Goal: Task Accomplishment & Management: Use online tool/utility

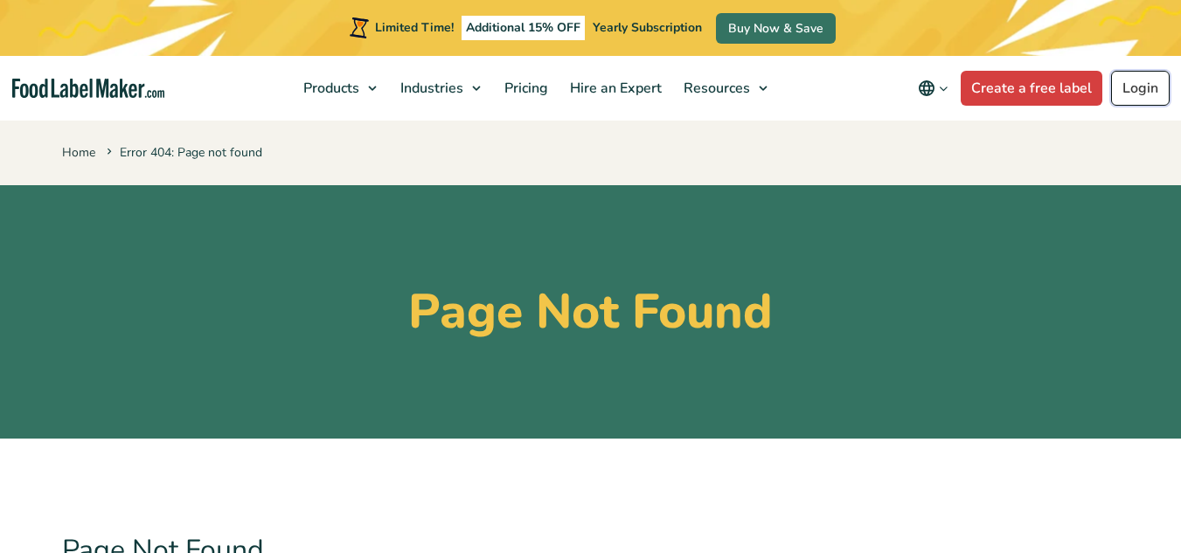
click at [1141, 90] on link "Login" at bounding box center [1140, 88] width 59 height 35
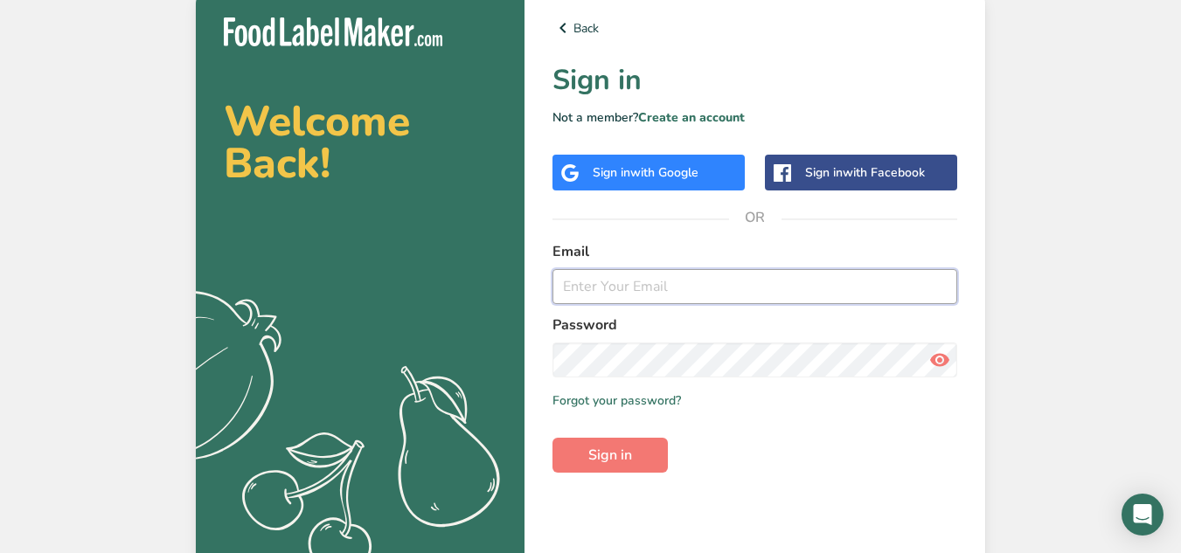
click at [651, 289] on input "email" at bounding box center [754, 286] width 405 height 35
type input "[EMAIL_ADDRESS][DOMAIN_NAME]"
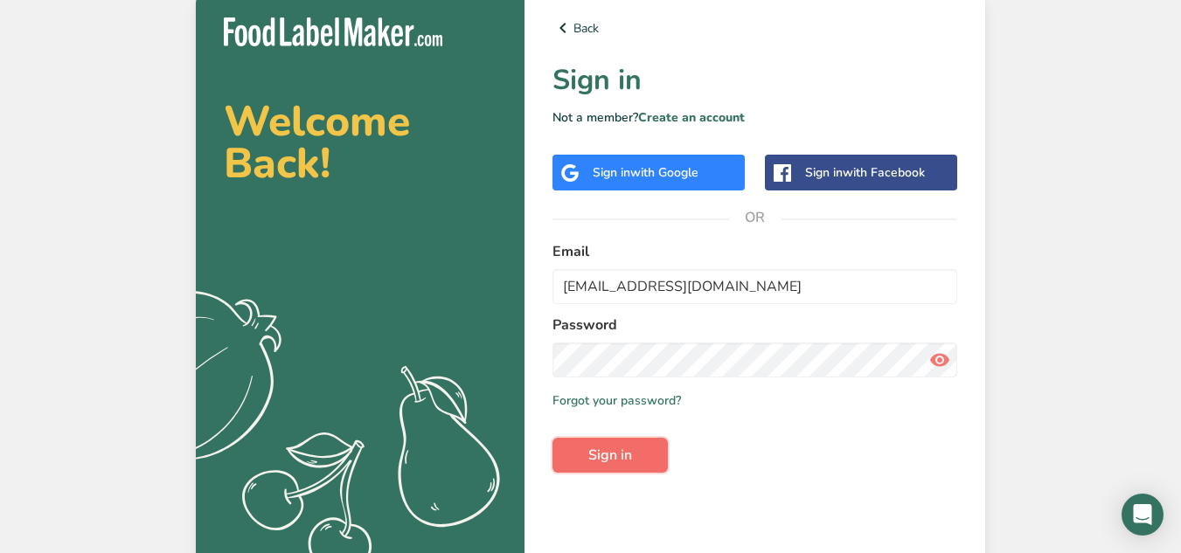
click at [600, 462] on span "Sign in" at bounding box center [610, 455] width 44 height 21
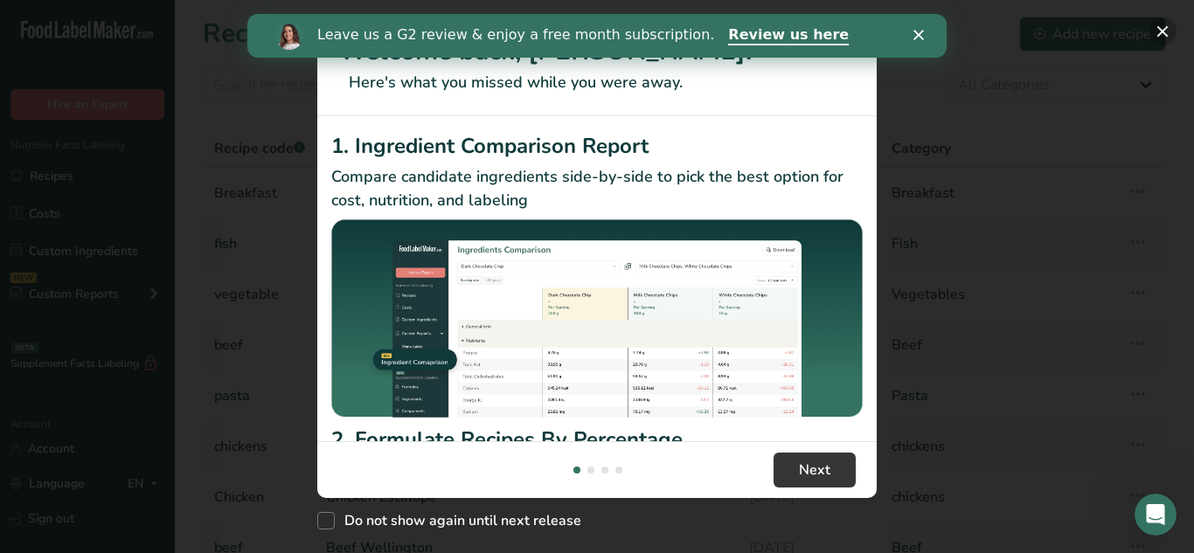
click at [1164, 31] on button "New Features" at bounding box center [1163, 31] width 28 height 28
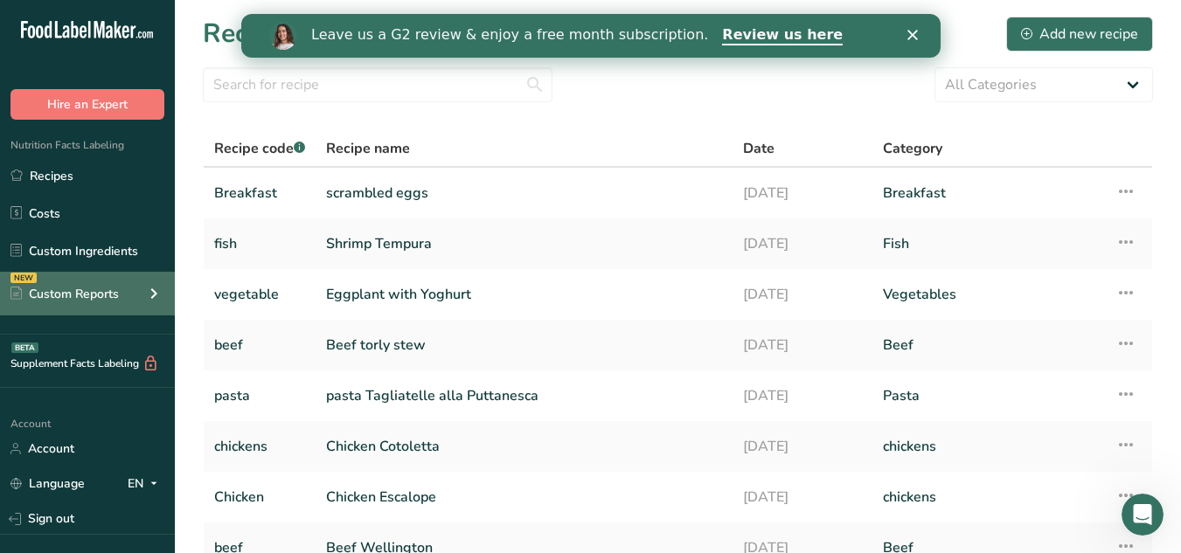
click at [154, 294] on icon at bounding box center [153, 293] width 21 height 31
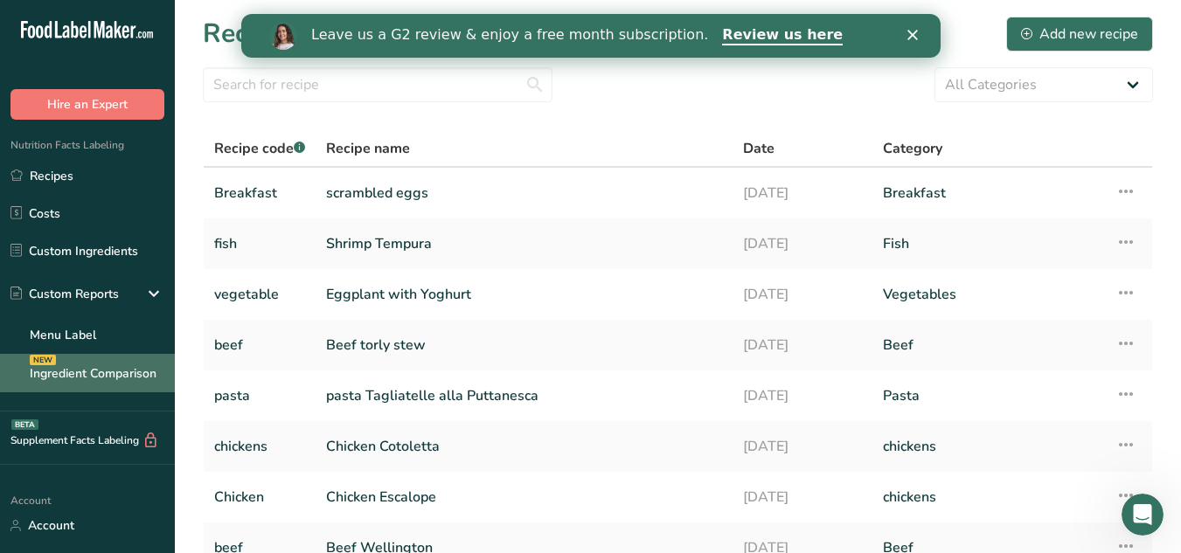
click at [121, 371] on link "Ingredient Comparison NEW" at bounding box center [87, 373] width 175 height 38
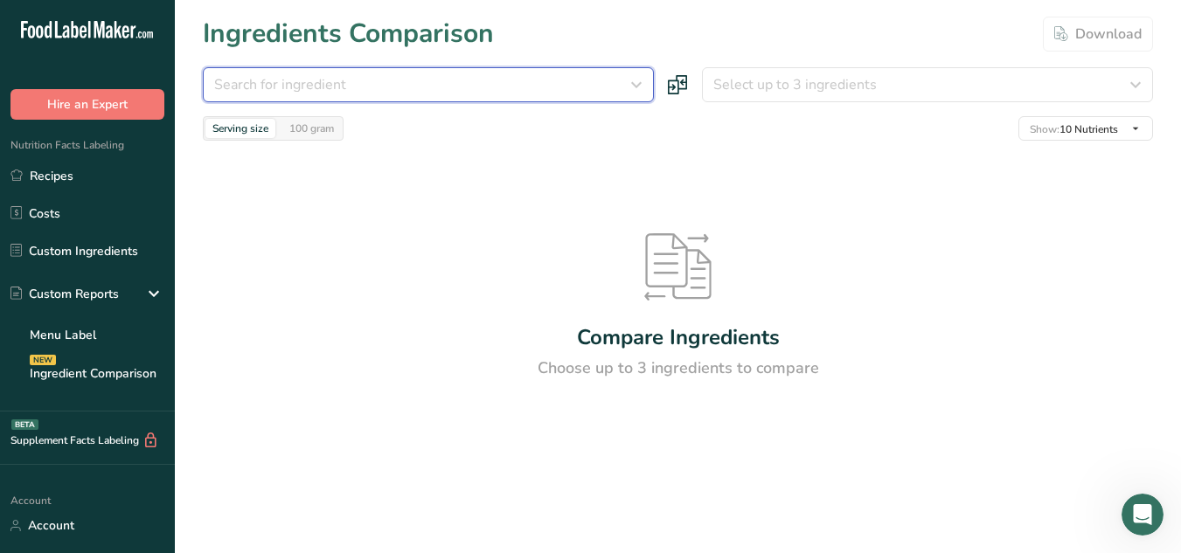
click at [637, 81] on icon "button" at bounding box center [636, 84] width 21 height 31
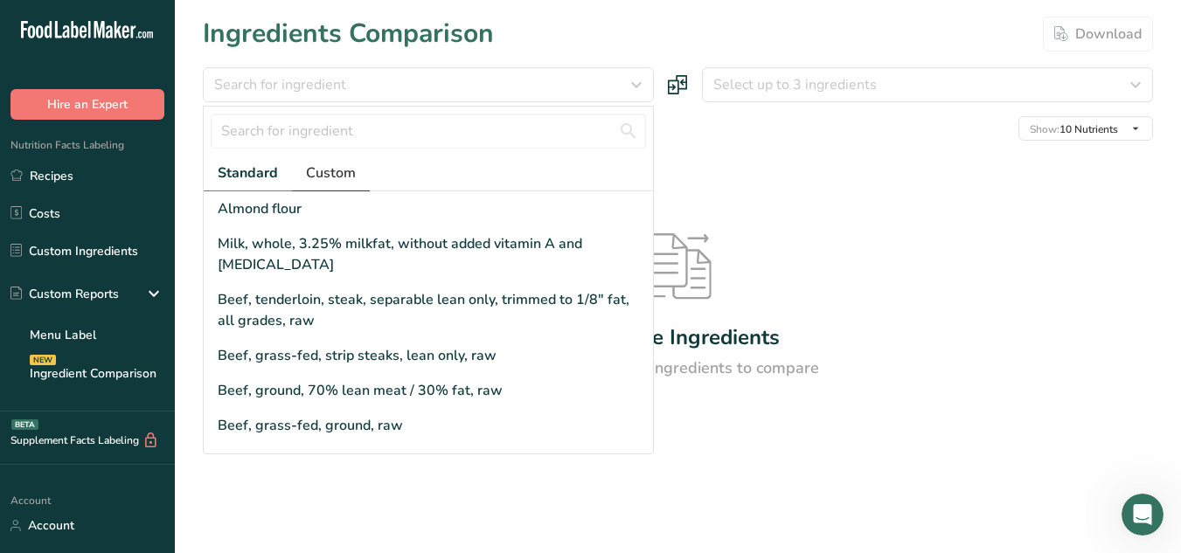
click at [343, 176] on span "Custom" at bounding box center [331, 173] width 50 height 21
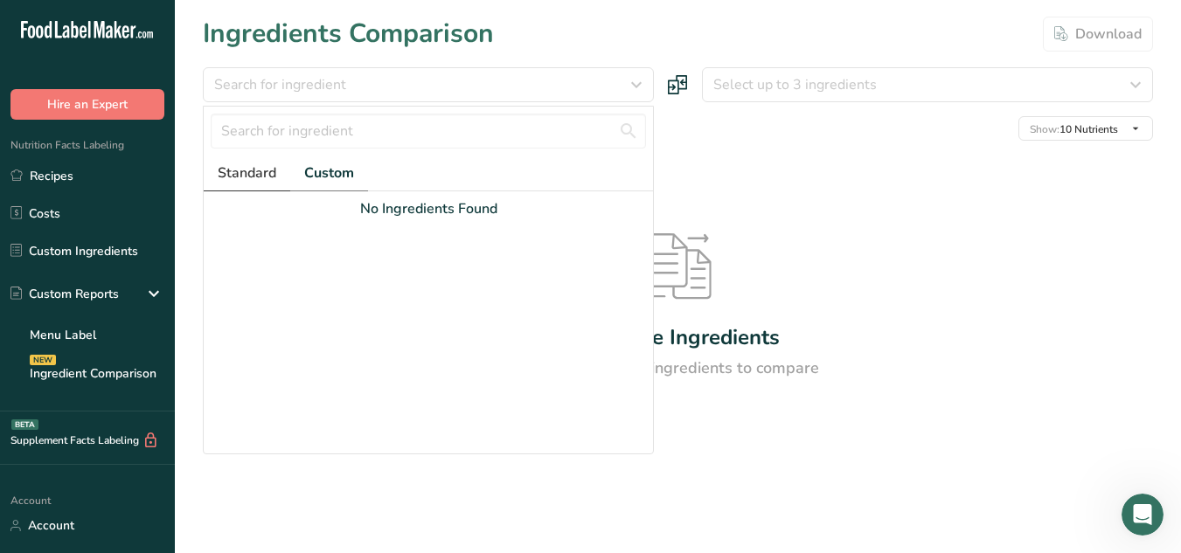
click at [262, 178] on span "Standard" at bounding box center [247, 173] width 59 height 21
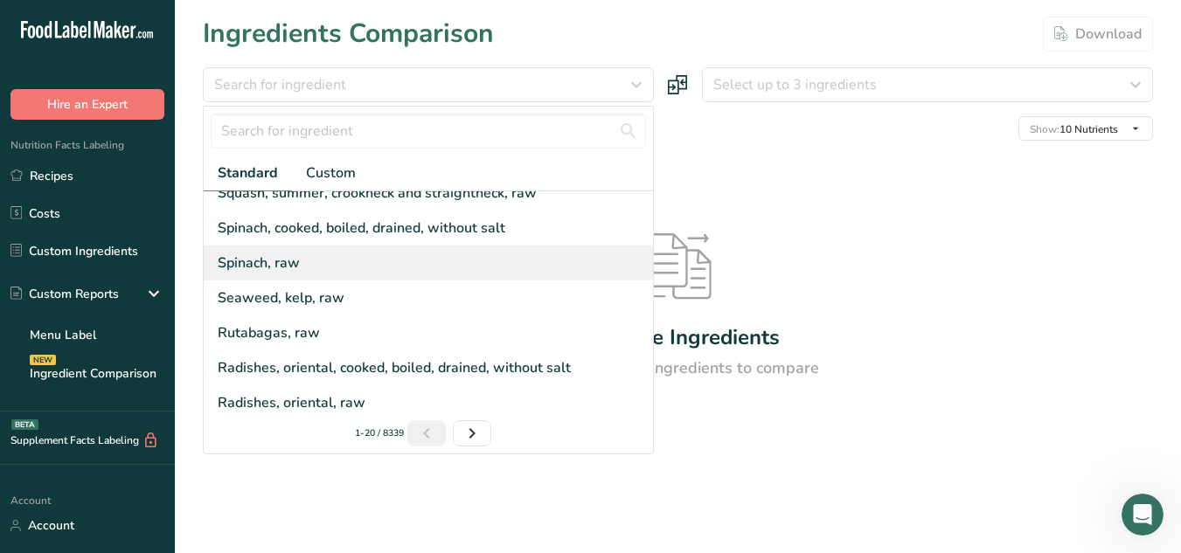
scroll to position [3, 0]
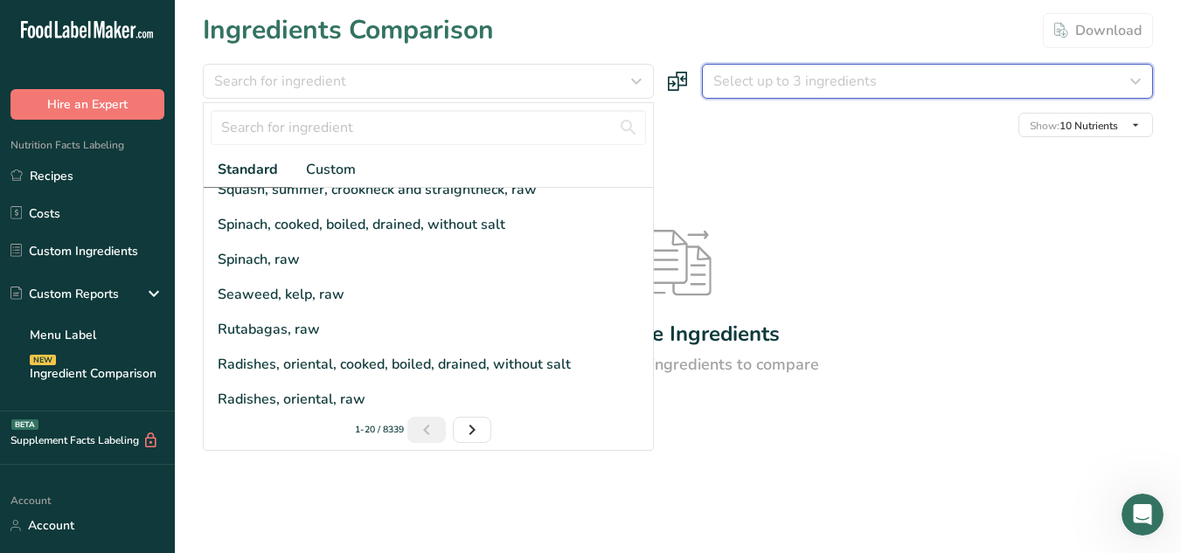
click at [1138, 85] on icon "button" at bounding box center [1135, 81] width 21 height 31
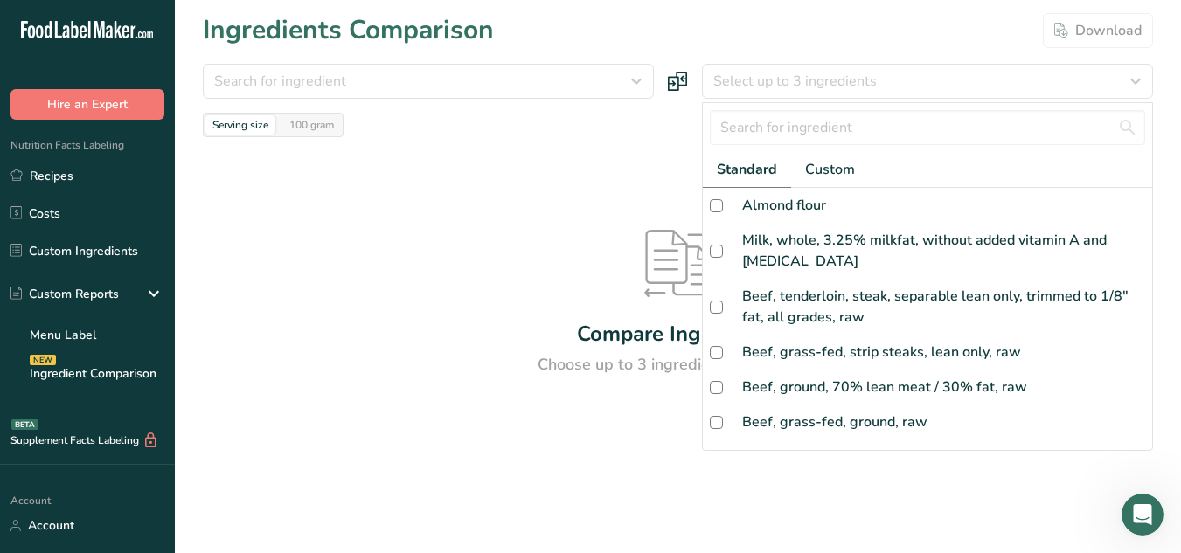
click at [498, 211] on div "Compare Ingredients Choose up to 3 ingredients to compare" at bounding box center [678, 303] width 950 height 332
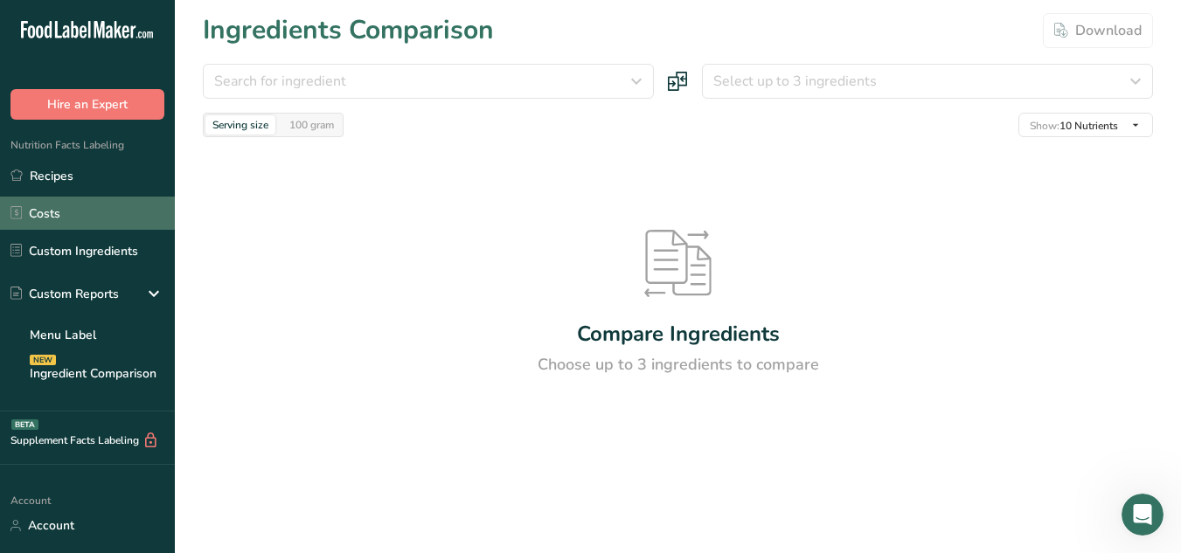
click at [77, 204] on link "Costs" at bounding box center [87, 213] width 175 height 33
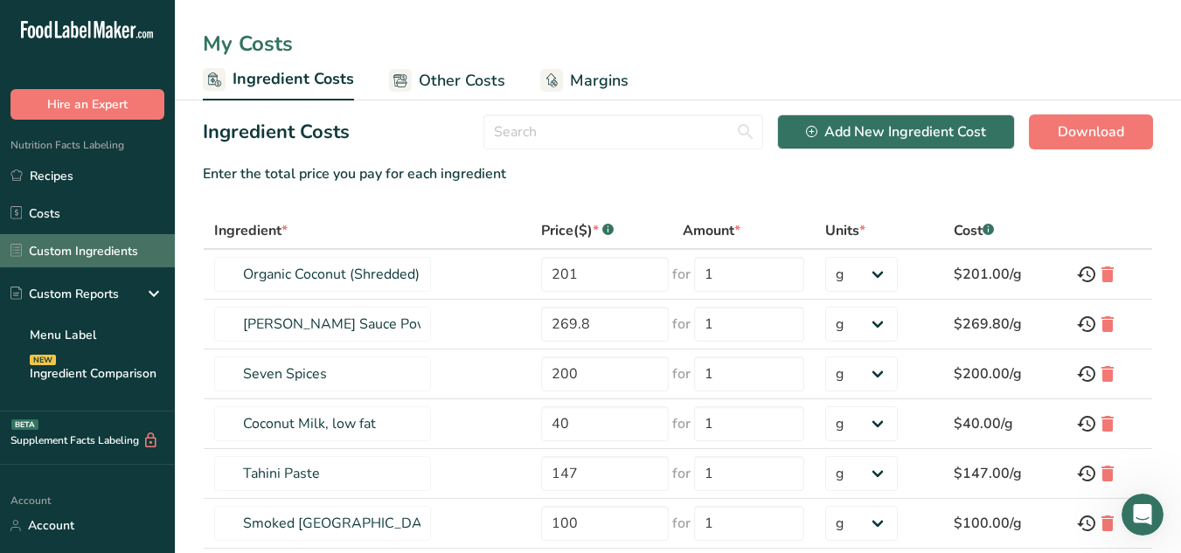
click at [110, 253] on link "Custom Ingredients" at bounding box center [87, 250] width 175 height 33
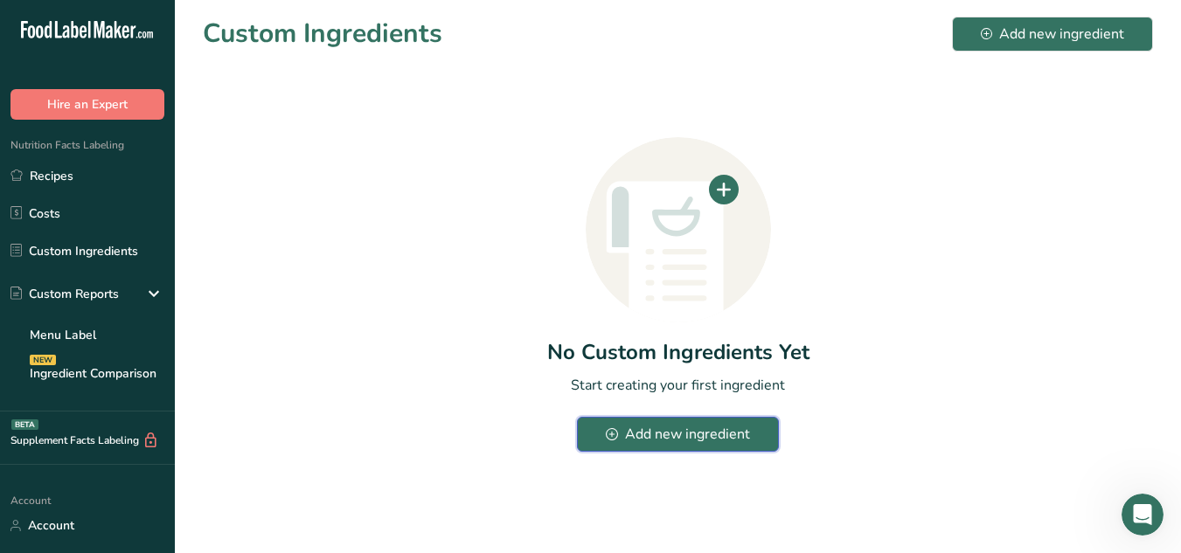
click at [637, 443] on div "Add new ingredient" at bounding box center [677, 434] width 143 height 21
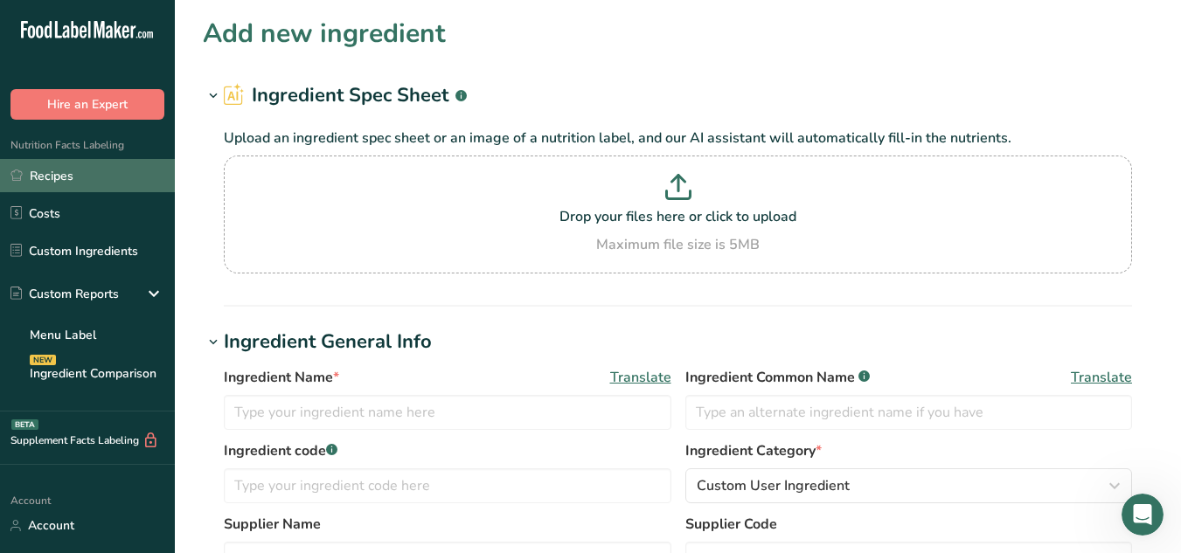
click at [87, 174] on link "Recipes" at bounding box center [87, 175] width 175 height 33
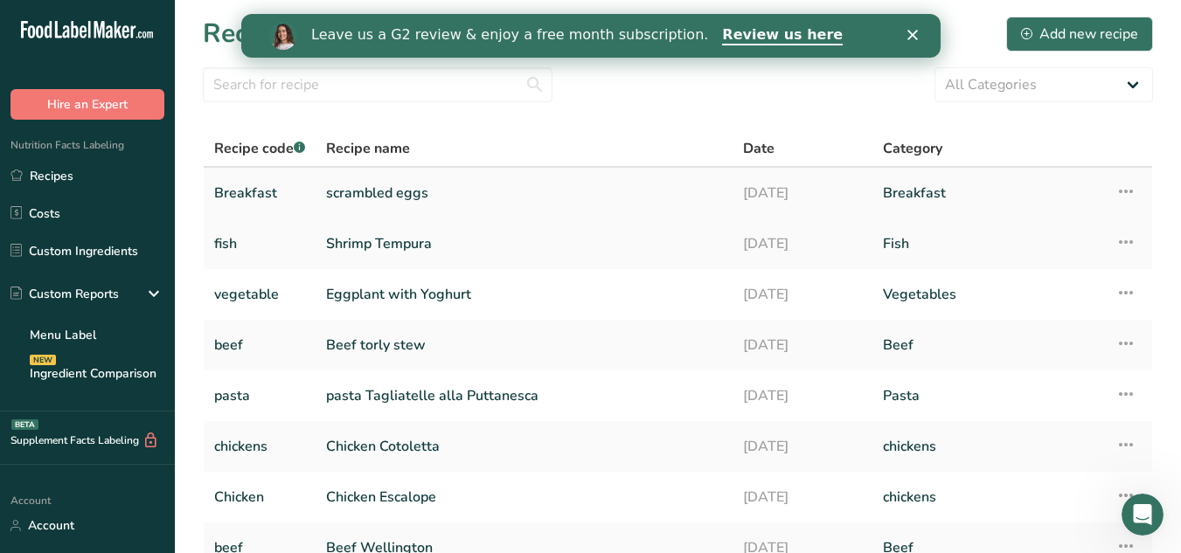
click at [387, 190] on link "scrambled eggs" at bounding box center [524, 193] width 396 height 37
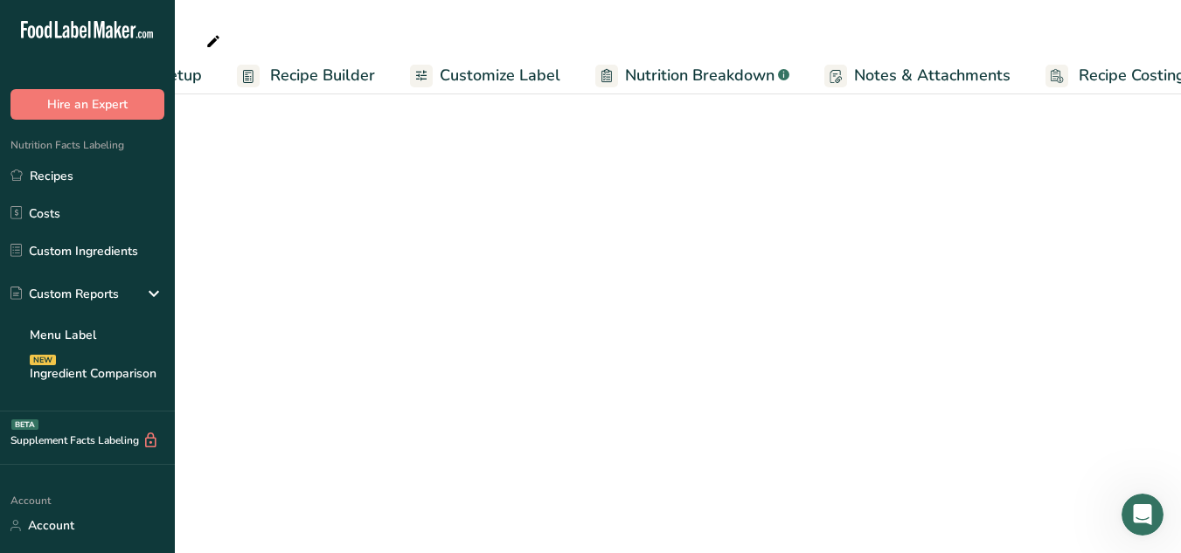
scroll to position [0, 162]
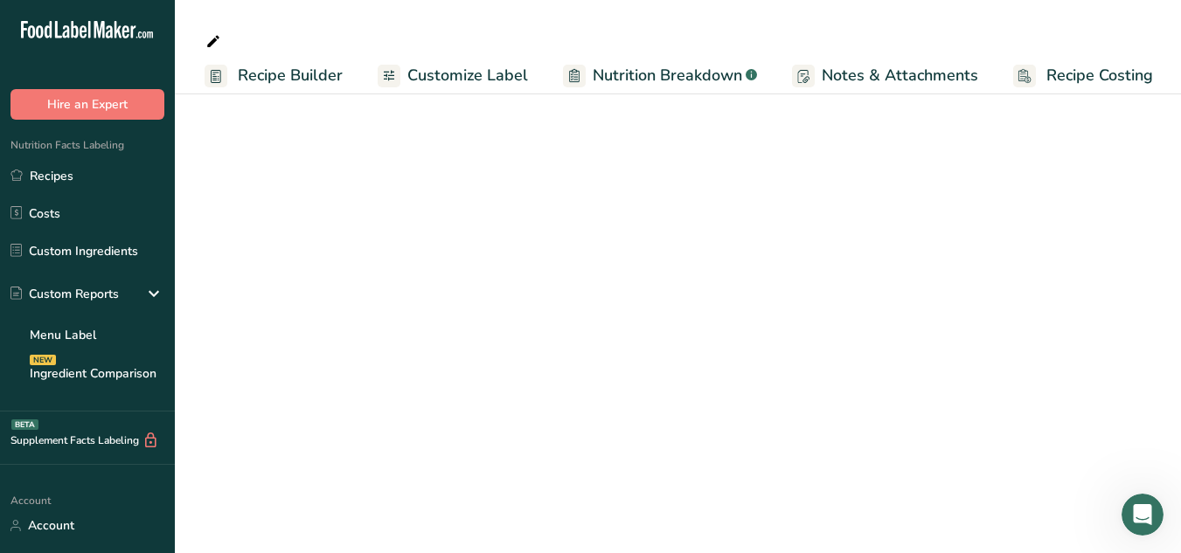
click at [1074, 68] on span "Recipe Costing" at bounding box center [1099, 76] width 107 height 24
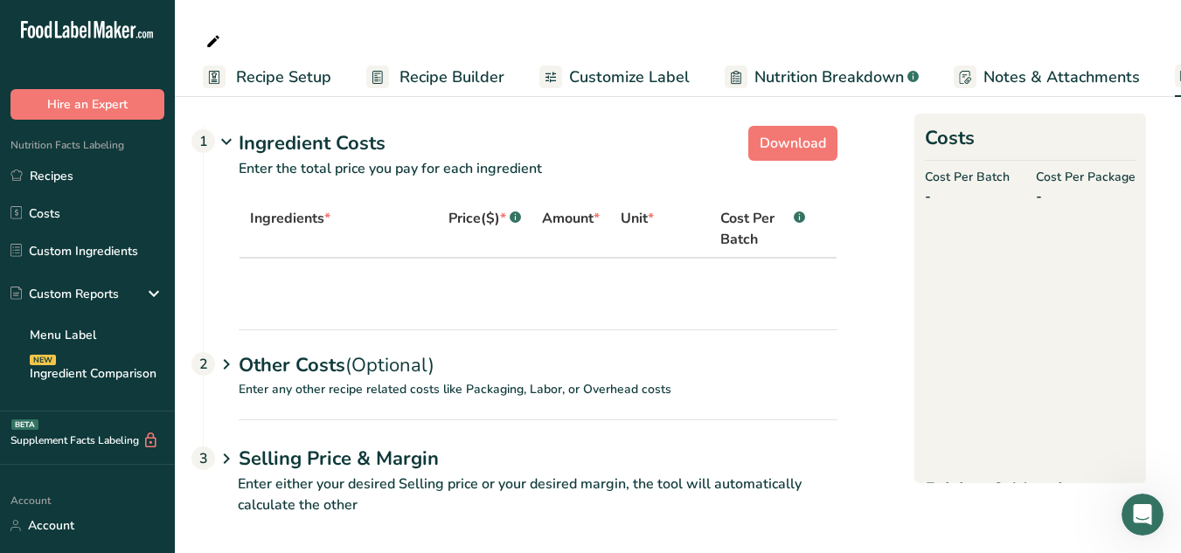
click at [267, 77] on span "Recipe Setup" at bounding box center [283, 78] width 95 height 24
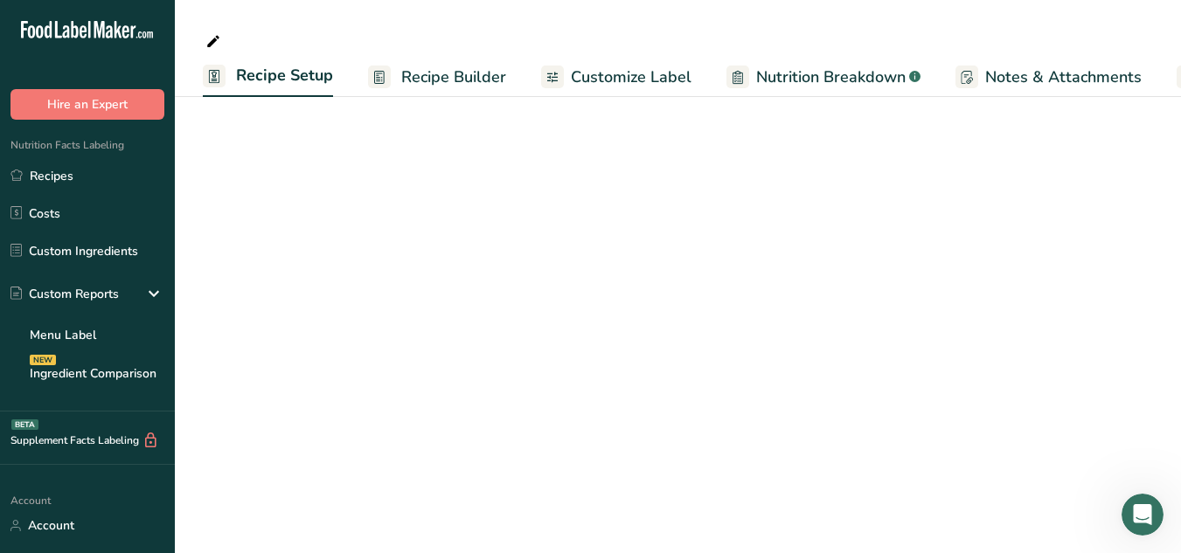
scroll to position [0, 6]
select select
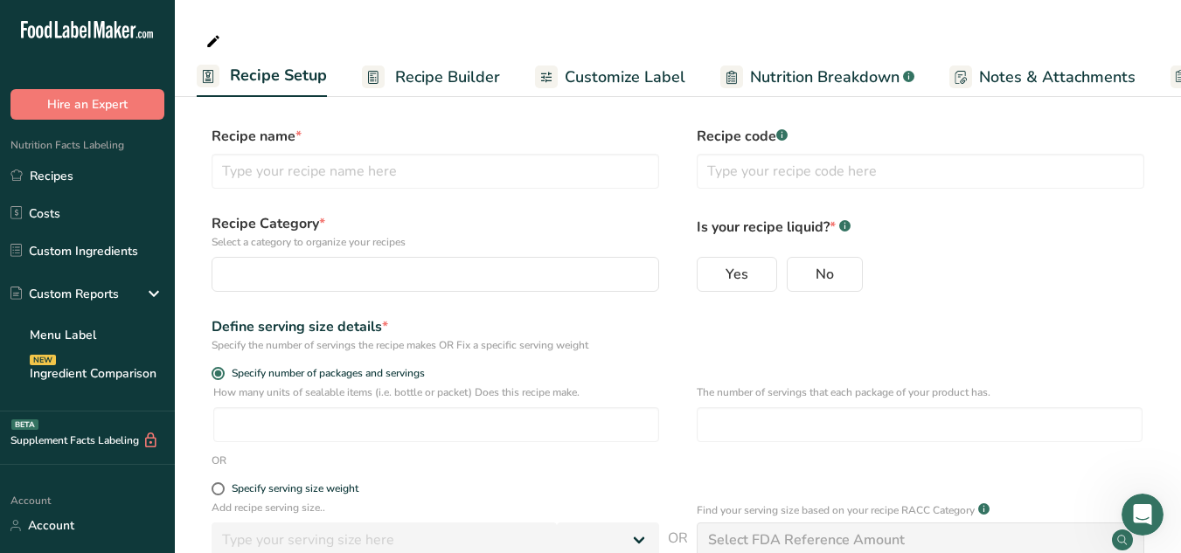
click at [440, 73] on span "Recipe Builder" at bounding box center [447, 78] width 105 height 24
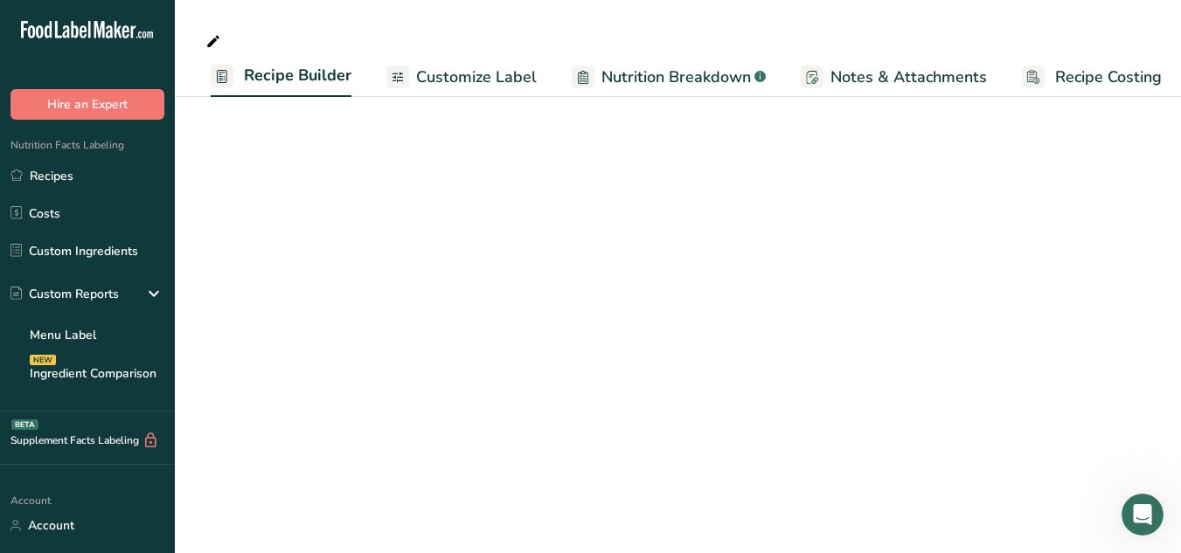
scroll to position [0, 163]
click at [319, 80] on span "Recipe Builder" at bounding box center [290, 76] width 108 height 24
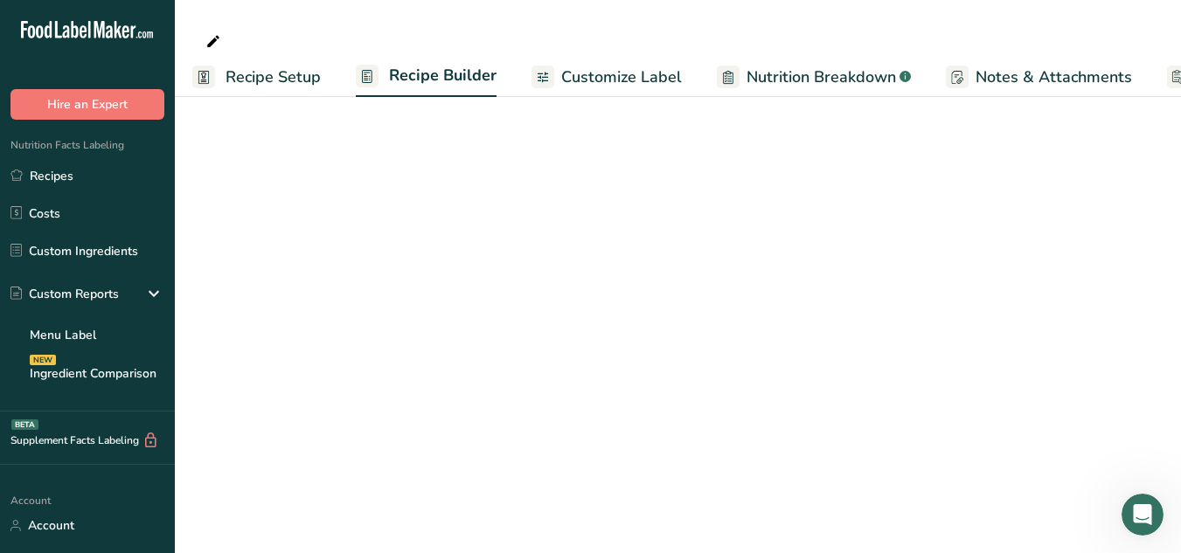
scroll to position [0, 0]
click at [402, 73] on span "Recipe Builder" at bounding box center [453, 76] width 108 height 24
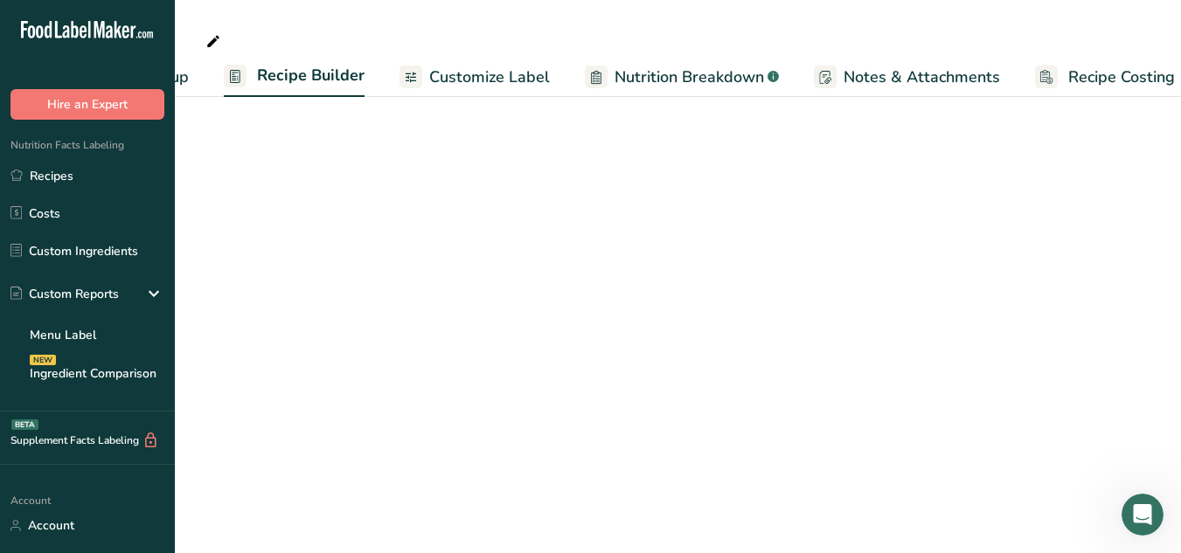
scroll to position [0, 163]
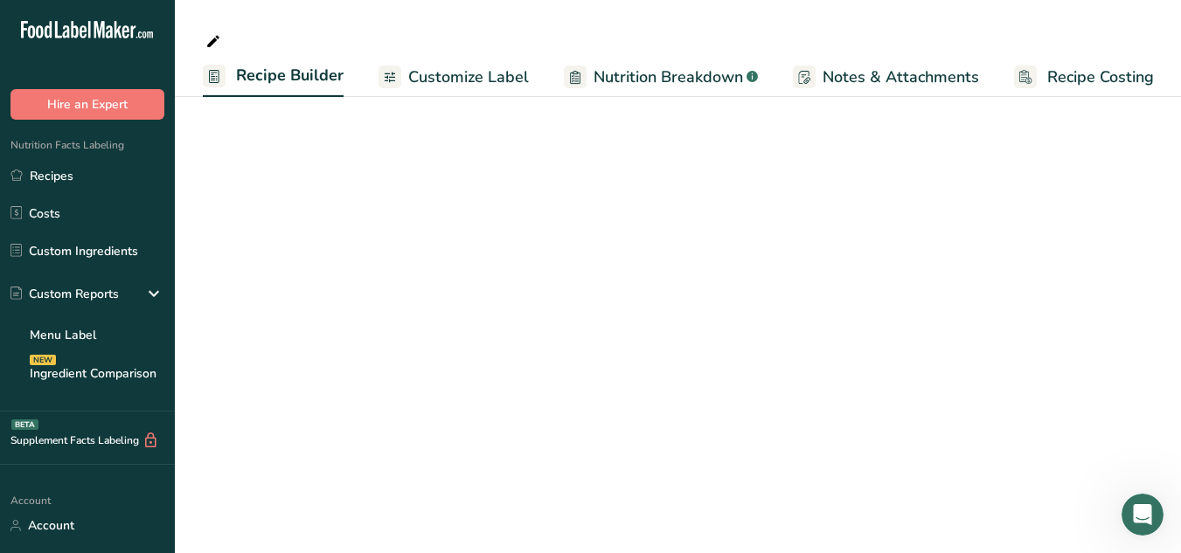
click at [430, 80] on span "Customize Label" at bounding box center [468, 78] width 121 height 24
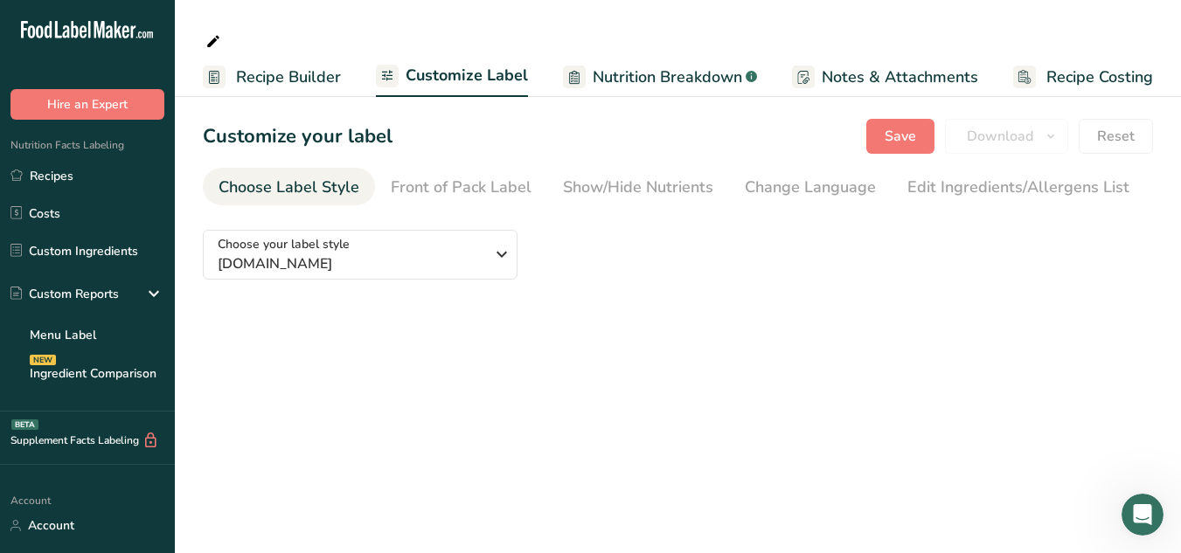
click at [297, 73] on span "Recipe Builder" at bounding box center [288, 78] width 105 height 24
click at [88, 172] on link "Recipes" at bounding box center [87, 175] width 175 height 33
click at [37, 177] on link "Recipes" at bounding box center [87, 175] width 175 height 33
click at [500, 261] on icon "button" at bounding box center [501, 254] width 21 height 31
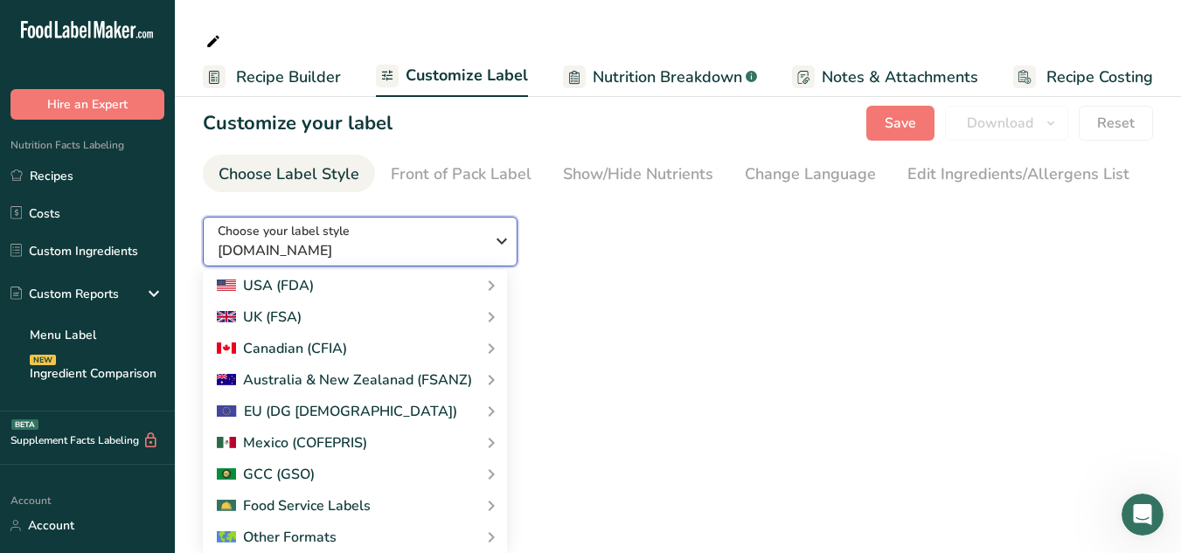
scroll to position [17, 0]
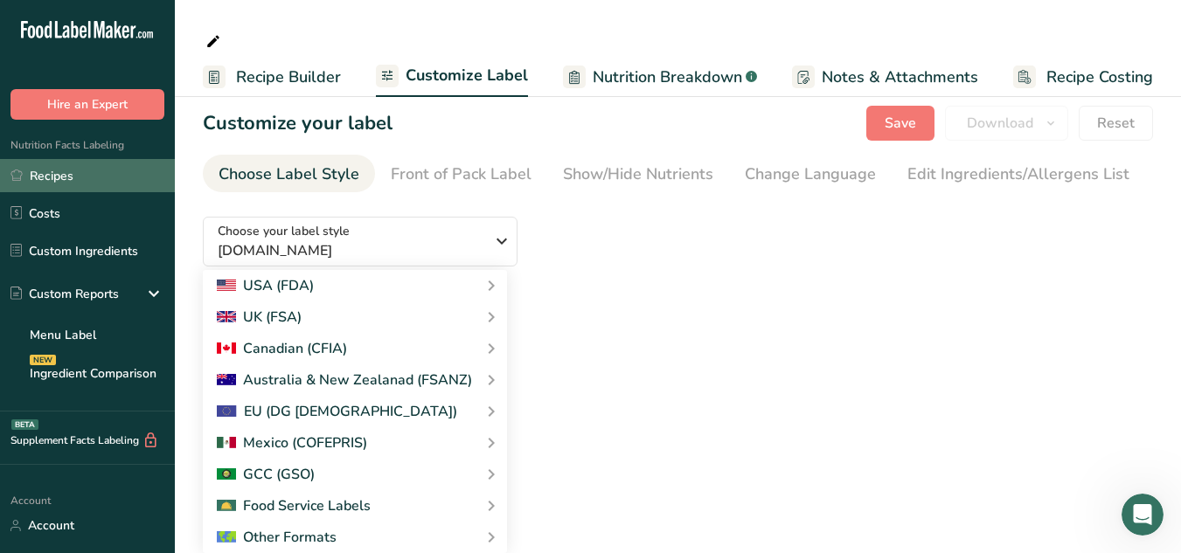
click at [52, 166] on link "Recipes" at bounding box center [87, 175] width 175 height 33
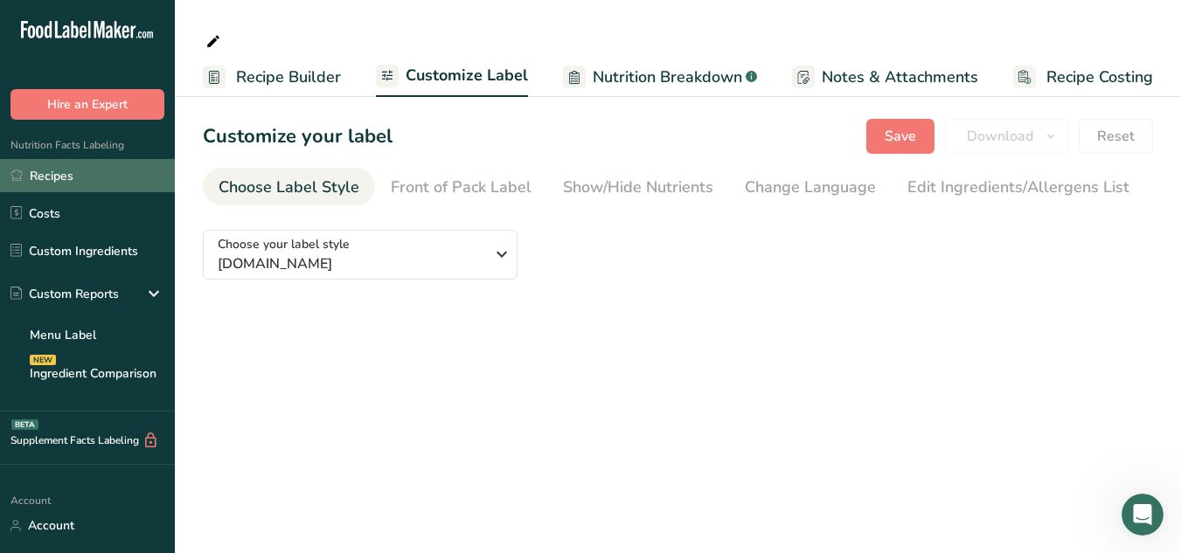
scroll to position [0, 0]
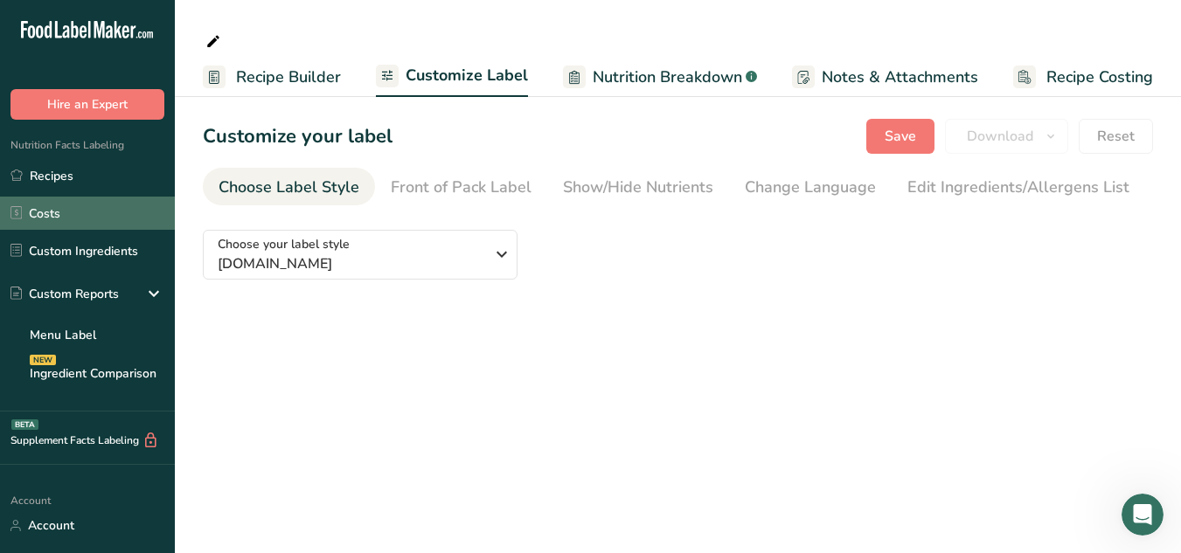
click at [36, 207] on link "Costs" at bounding box center [87, 213] width 175 height 33
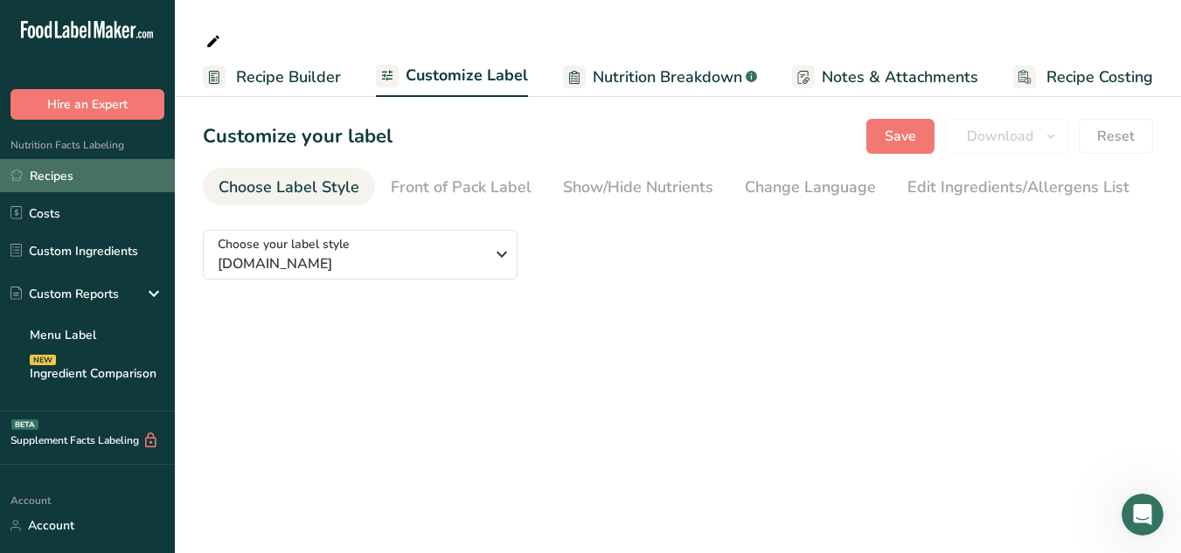
click at [52, 178] on link "Recipes" at bounding box center [87, 175] width 175 height 33
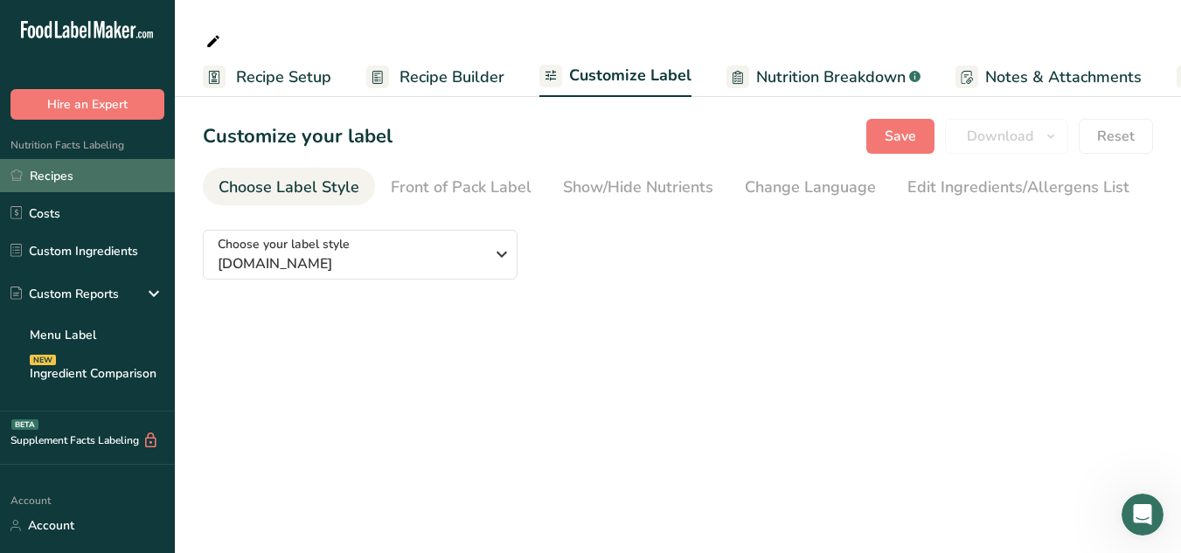
click at [31, 172] on link "Recipes" at bounding box center [87, 175] width 175 height 33
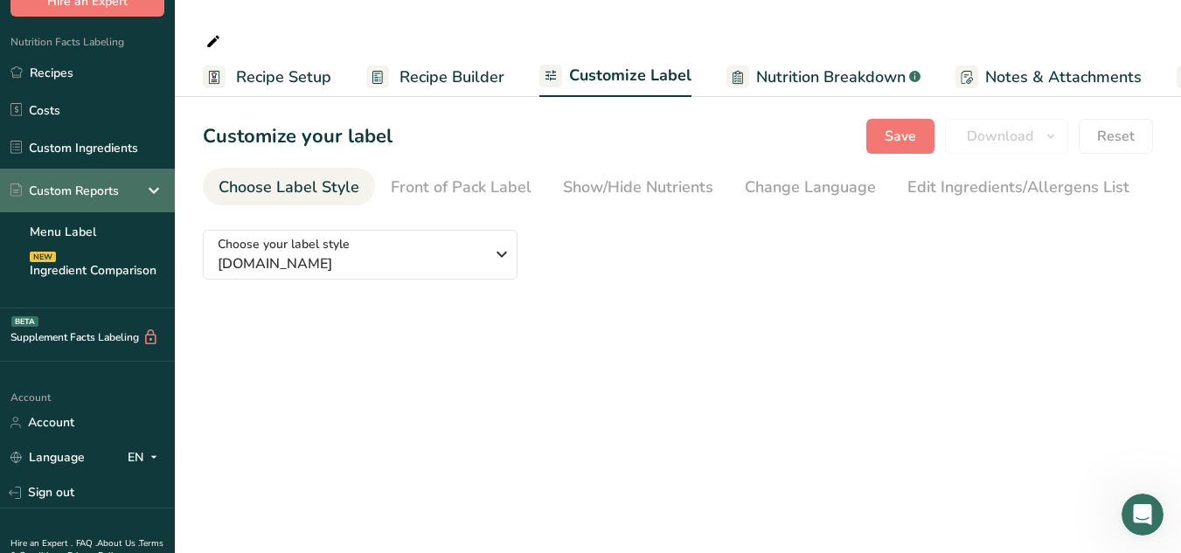
scroll to position [174, 0]
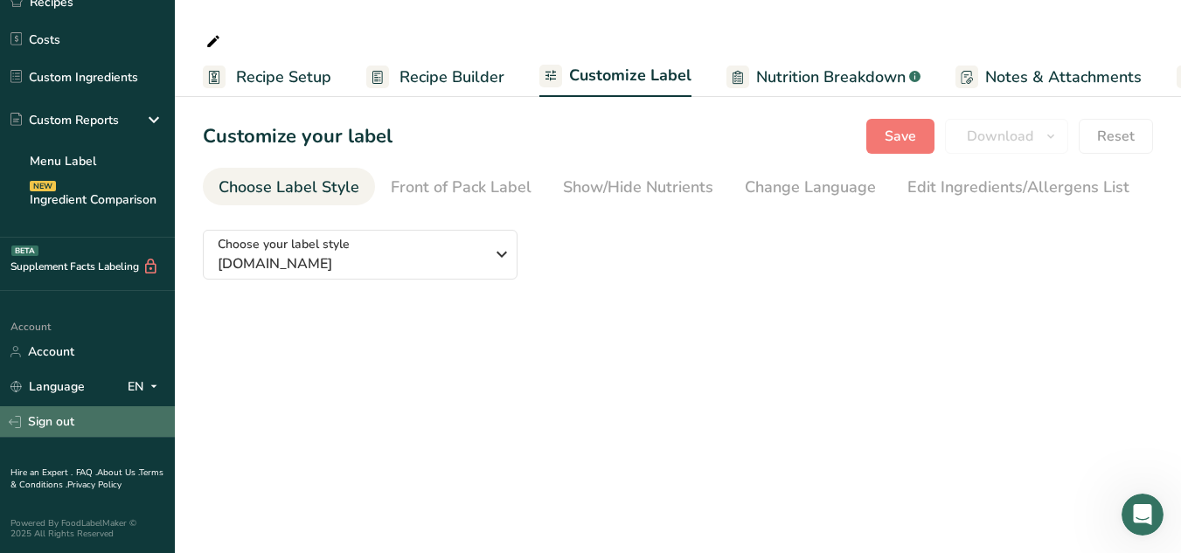
click at [39, 420] on link "Sign out" at bounding box center [87, 421] width 175 height 31
